Goal: Transaction & Acquisition: Obtain resource

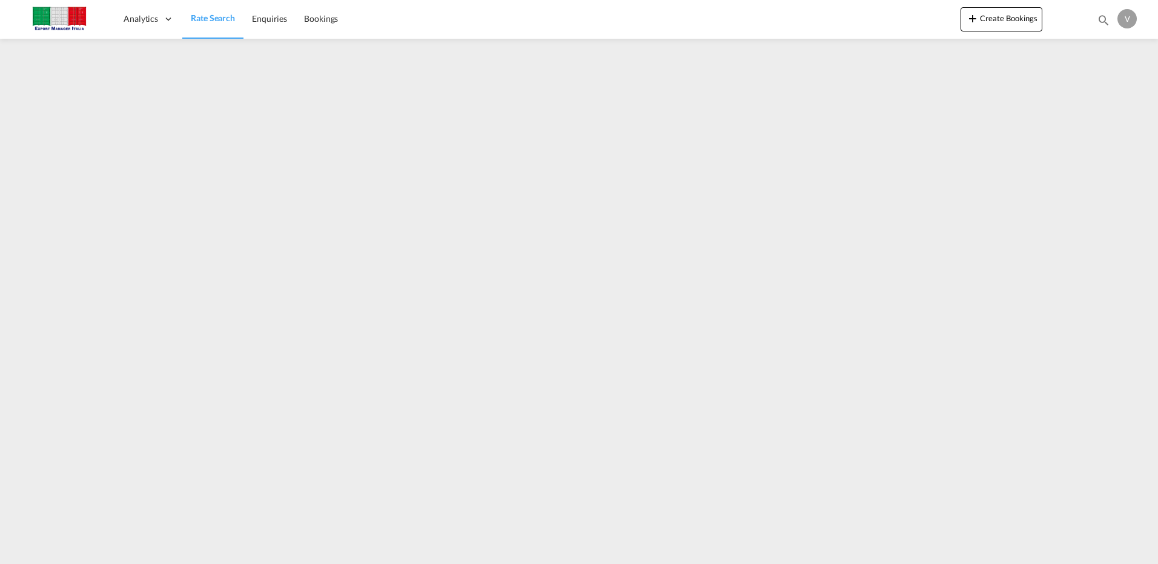
click at [221, 17] on span "Rate Search" at bounding box center [213, 18] width 44 height 10
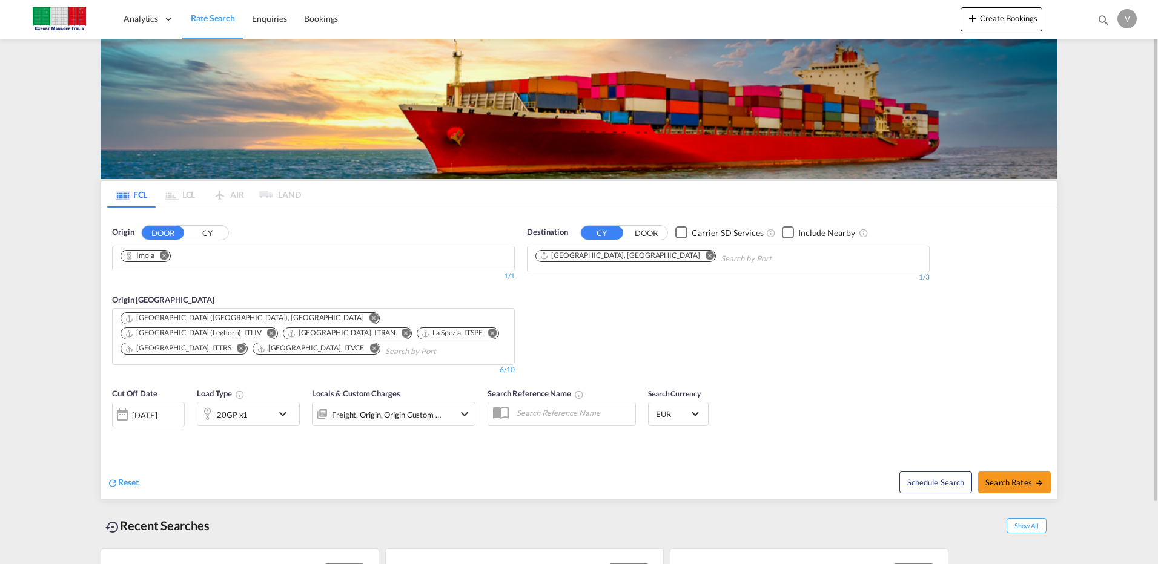
click at [165, 259] on md-icon "Remove" at bounding box center [164, 255] width 9 height 9
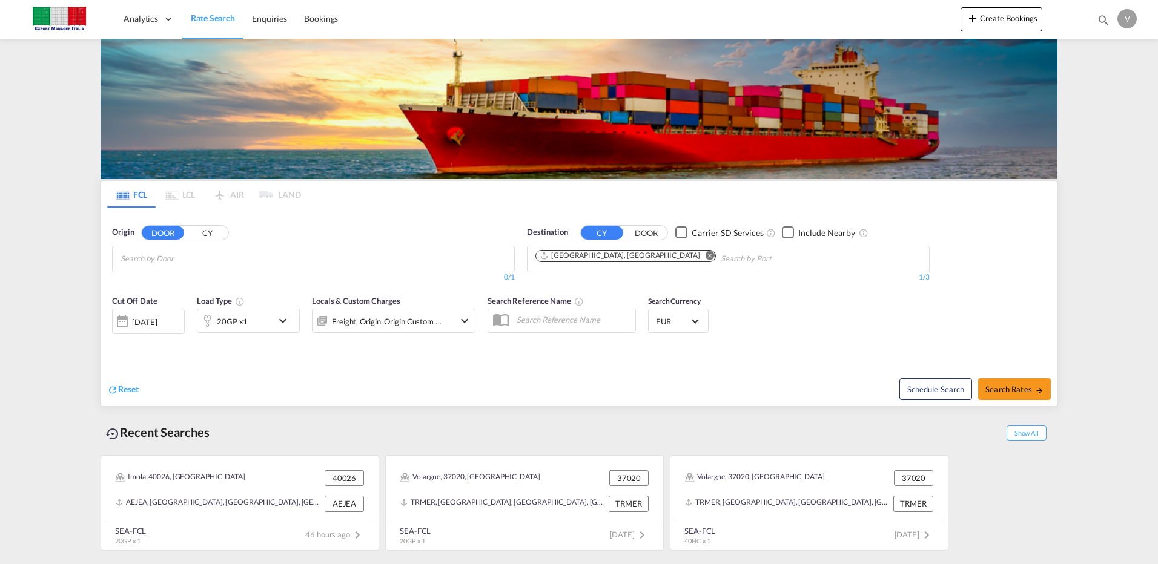
click at [179, 262] on input "Chips input." at bounding box center [178, 259] width 115 height 19
type input "[PERSON_NAME]"
click at [302, 316] on div "[PERSON_NAME] IT-98057" at bounding box center [214, 323] width 230 height 36
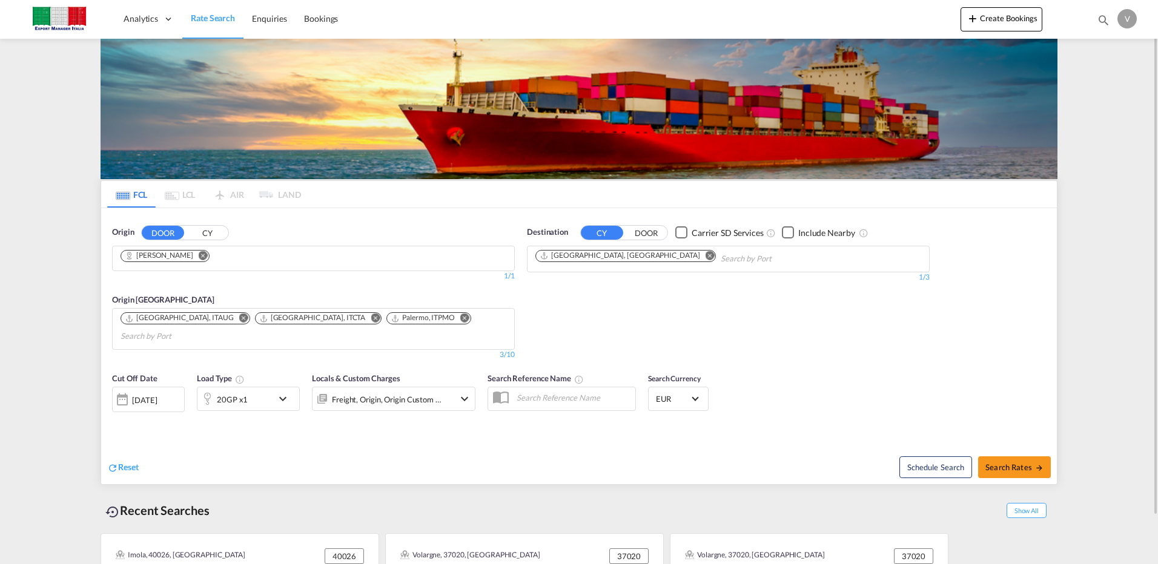
click at [706, 253] on md-icon "Remove" at bounding box center [710, 255] width 9 height 9
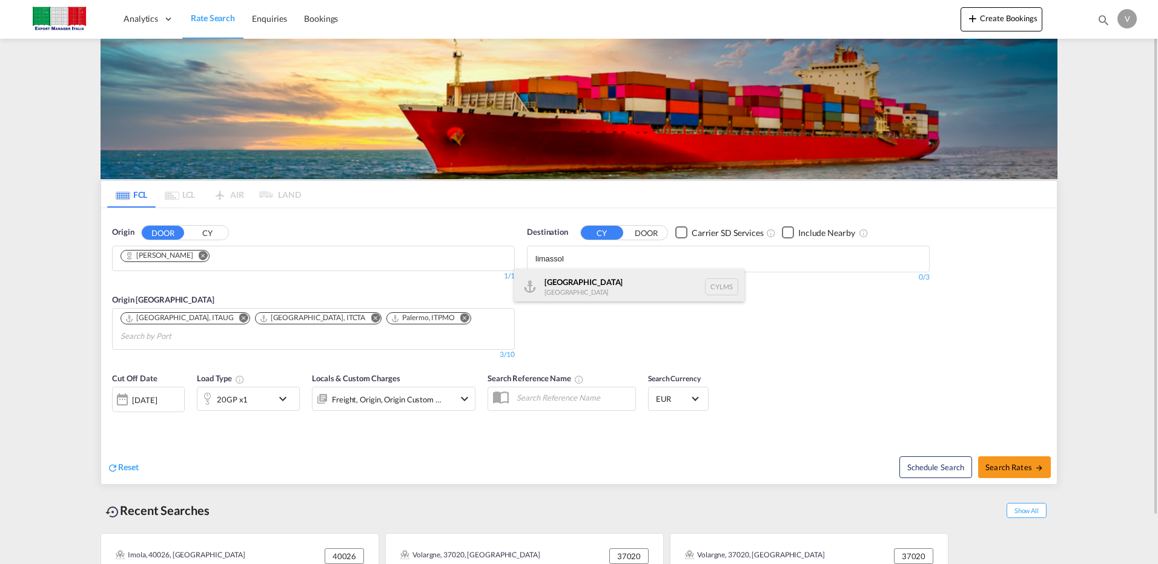
type input "limassol"
click at [566, 280] on div "[GEOGRAPHIC_DATA] [GEOGRAPHIC_DATA] CYLMS" at bounding box center [629, 287] width 230 height 36
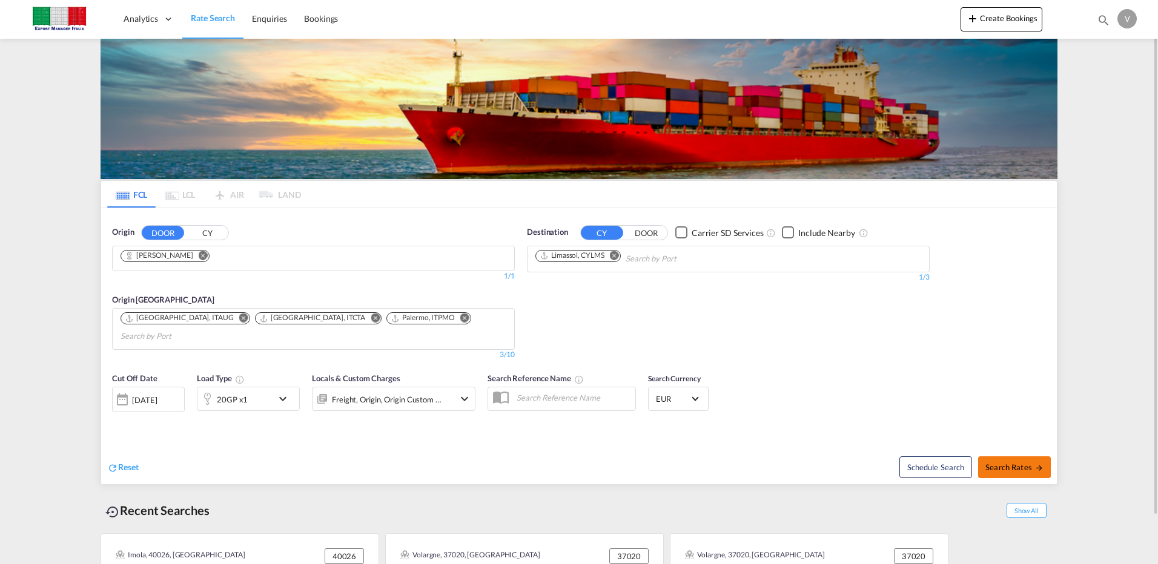
click at [1014, 463] on span "Search Rates" at bounding box center [1014, 468] width 58 height 10
type input "[PERSON_NAME] to CYLMS / [DATE]"
